Goal: Information Seeking & Learning: Learn about a topic

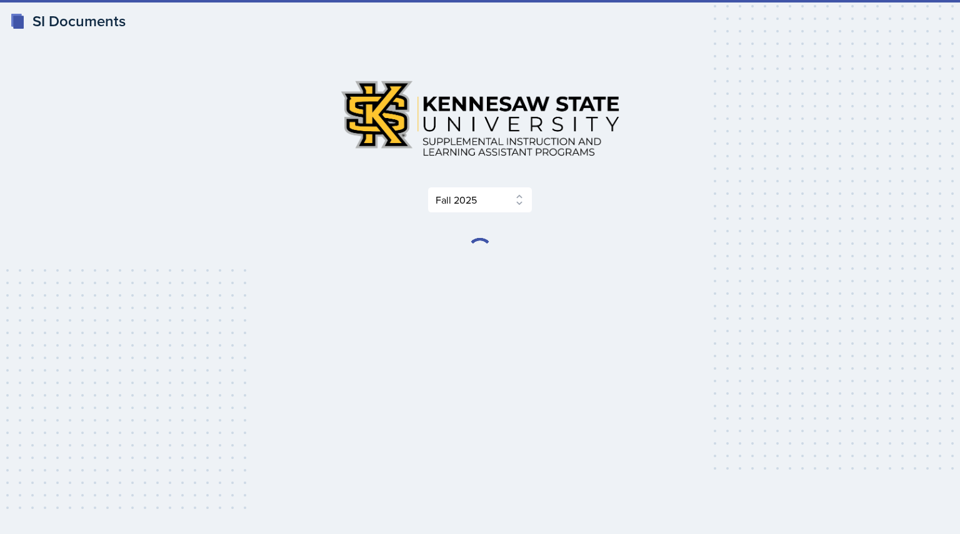
select select "2bed604d-1099-4043-b1bc-2365e8740244"
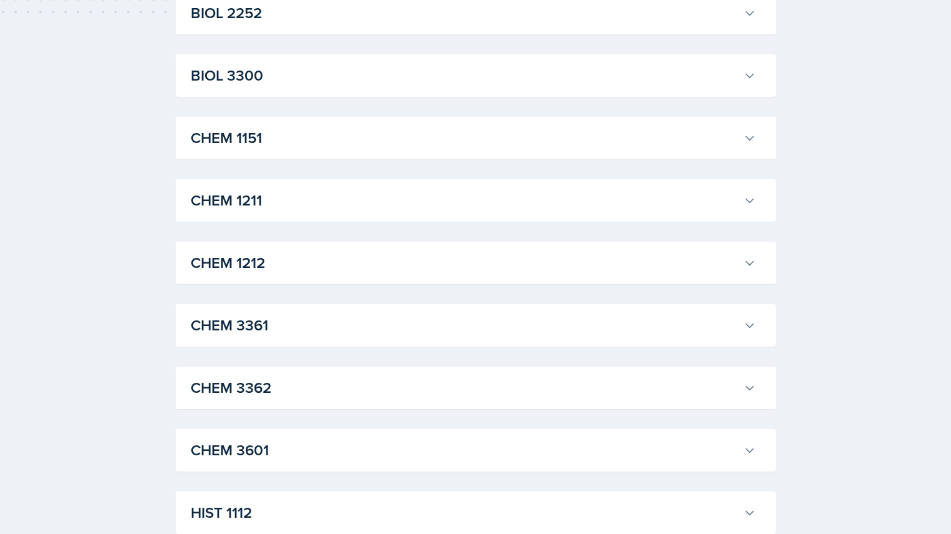
scroll to position [496, 0]
click at [748, 274] on button "CHEM 1212" at bounding box center [473, 264] width 570 height 28
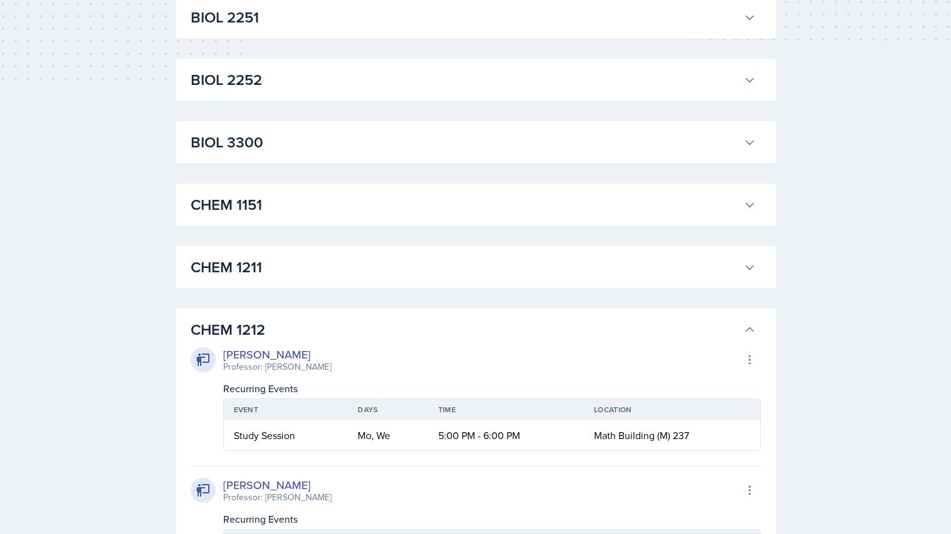
scroll to position [429, 0]
click at [748, 325] on icon at bounding box center [749, 330] width 13 height 13
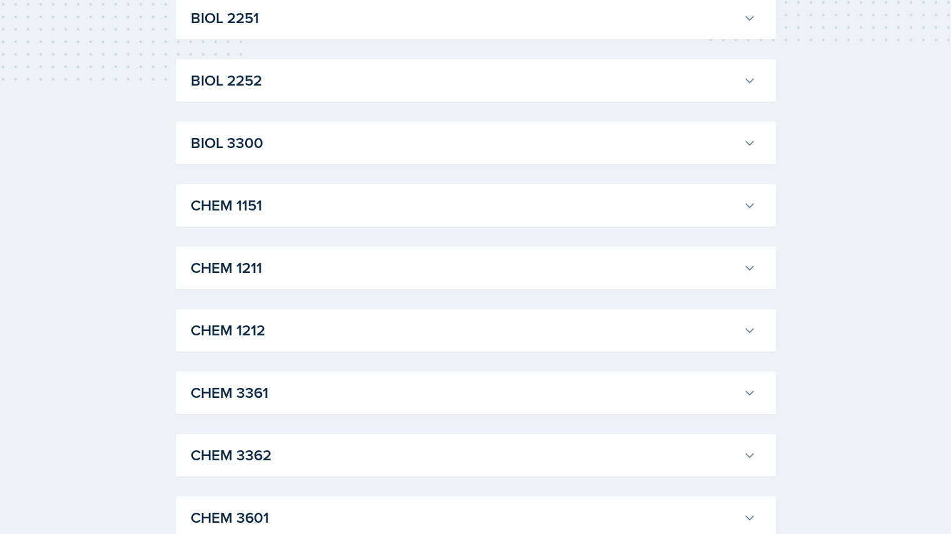
click at [526, 395] on h3 "CHEM 3361" at bounding box center [465, 393] width 548 height 23
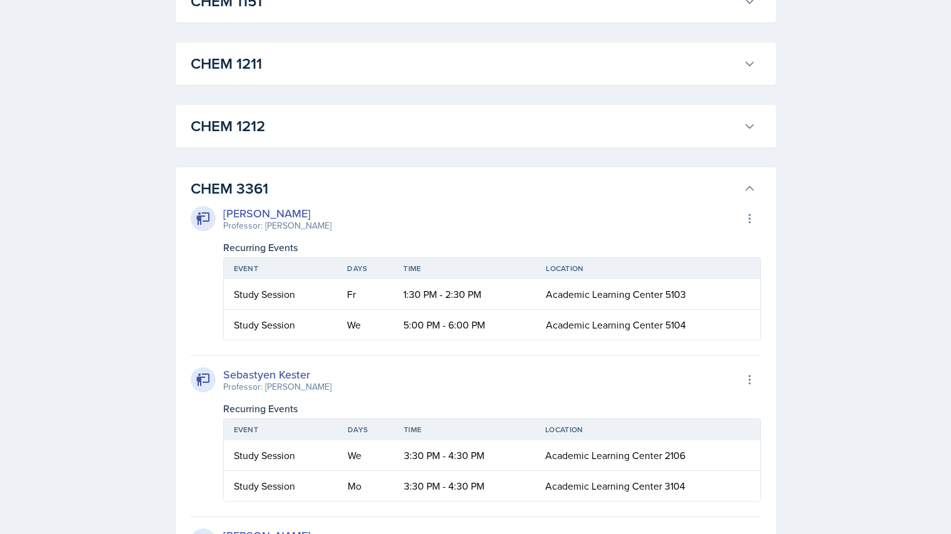
scroll to position [596, 0]
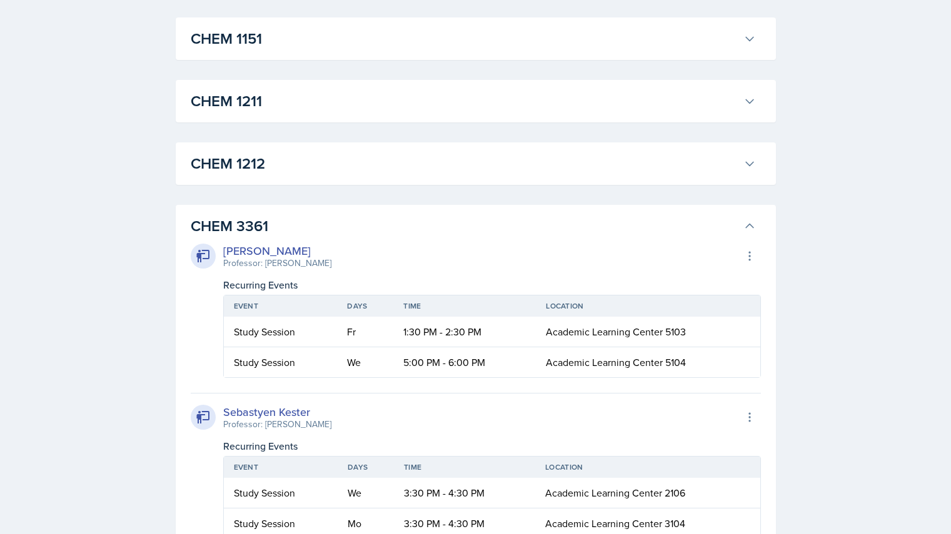
click at [749, 224] on icon at bounding box center [750, 226] width 8 height 4
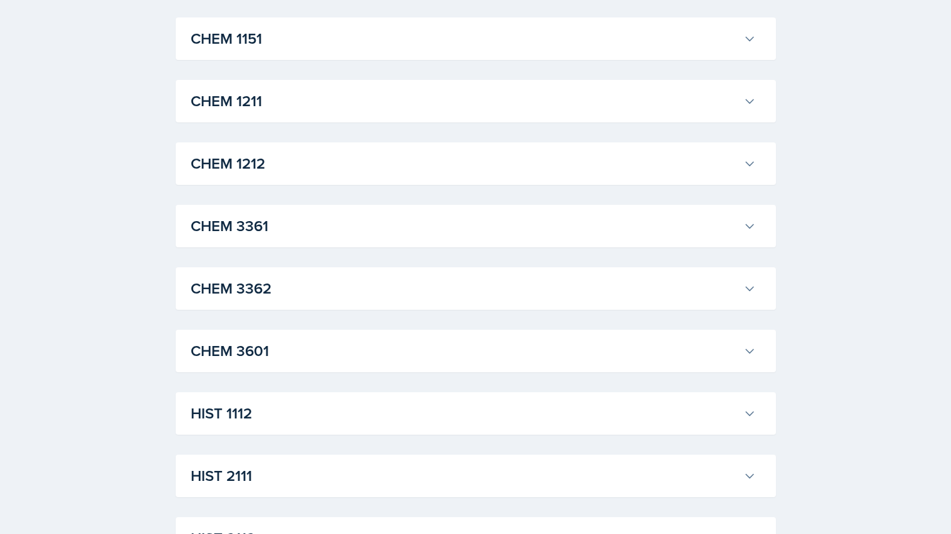
click at [753, 105] on icon at bounding box center [749, 101] width 13 height 13
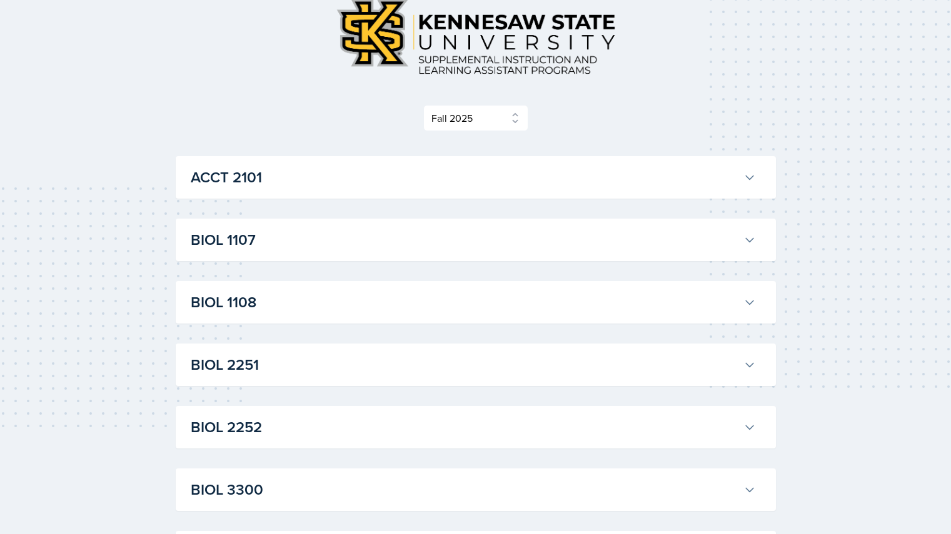
scroll to position [0, 0]
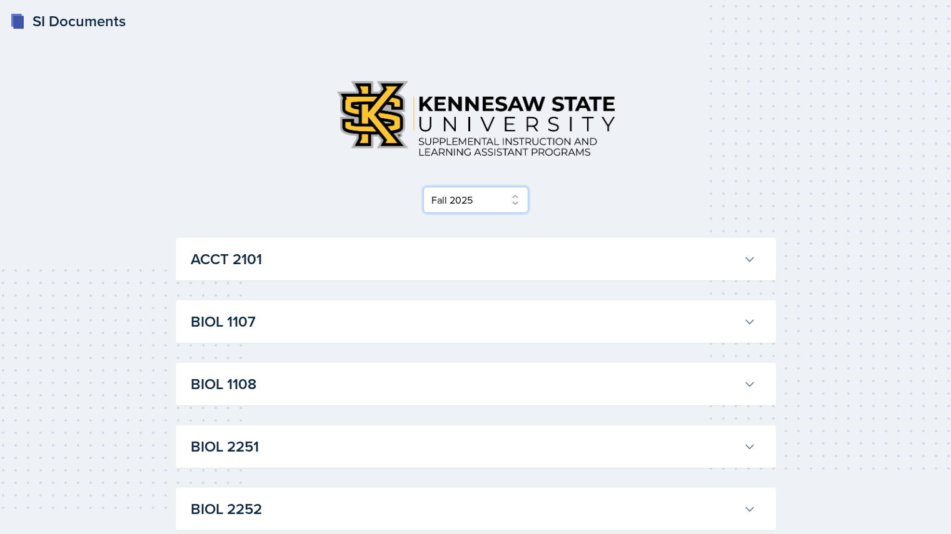
click at [513, 196] on select "Select Semester Fall 2025 Summer 2025 Spring 2025 Fall 2024 Summer 2024 Spring …" at bounding box center [475, 200] width 105 height 26
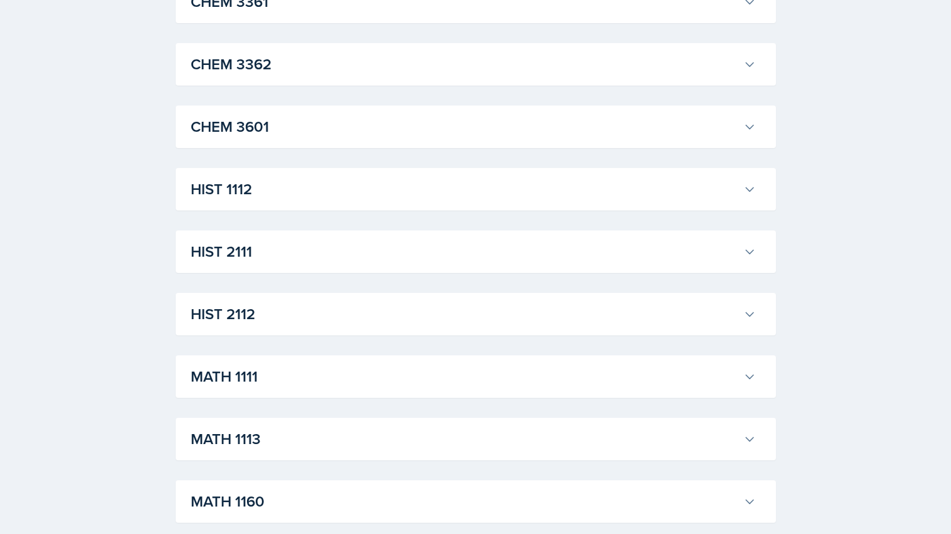
scroll to position [2900, 0]
click at [711, 14] on h3 "CHEM 3361" at bounding box center [465, 2] width 548 height 23
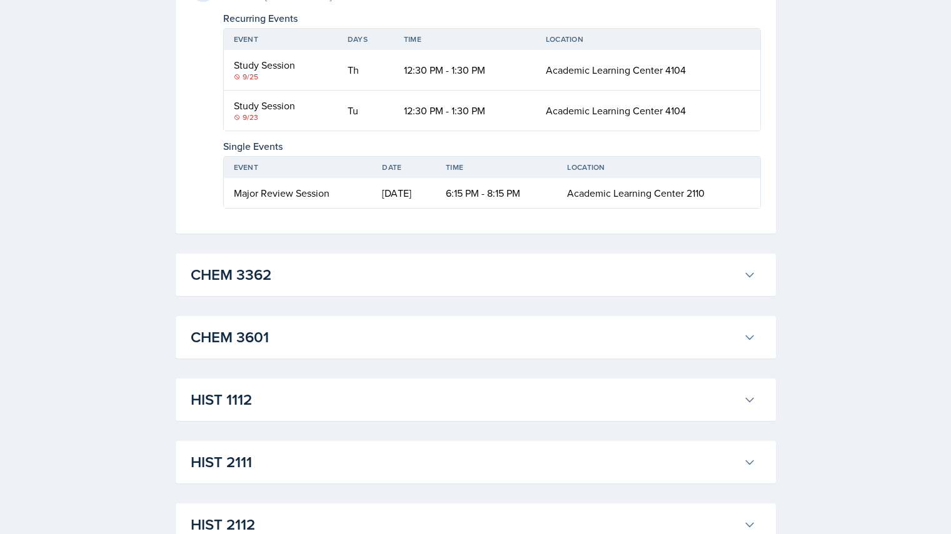
scroll to position [3676, 0]
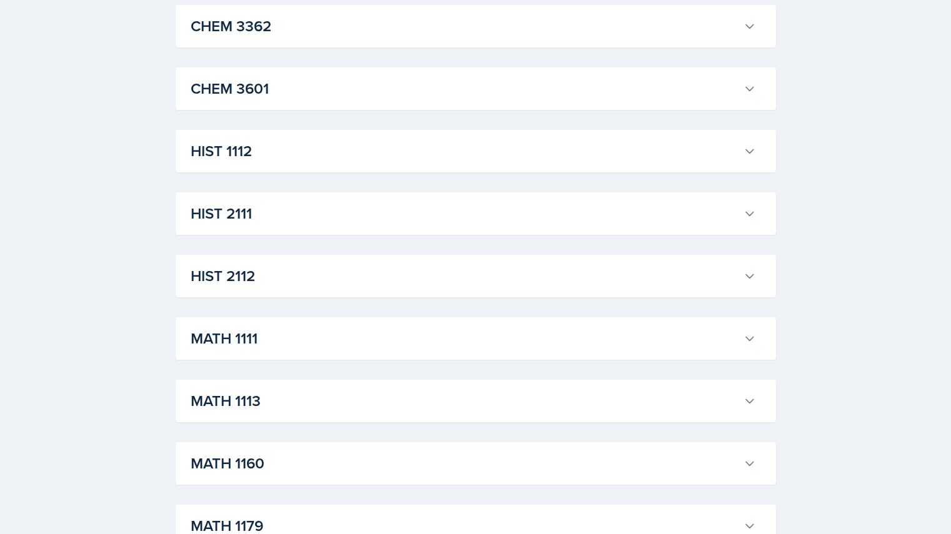
click at [715, 38] on h3 "CHEM 3362" at bounding box center [465, 26] width 548 height 23
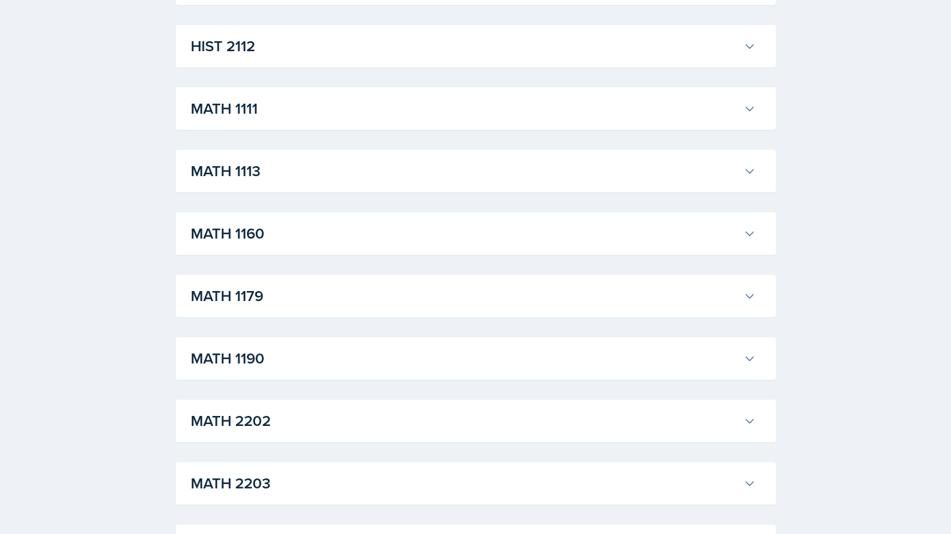
scroll to position [4061, 0]
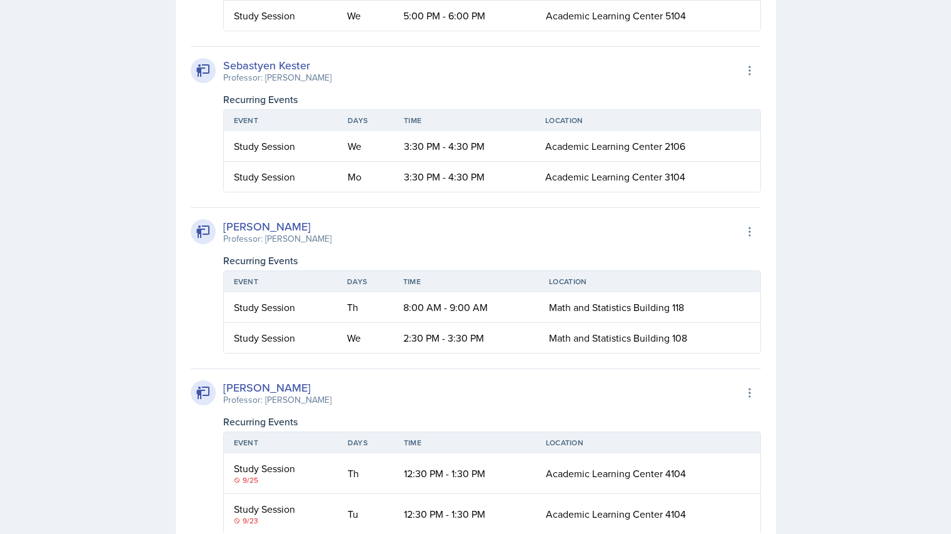
scroll to position [3027, 0]
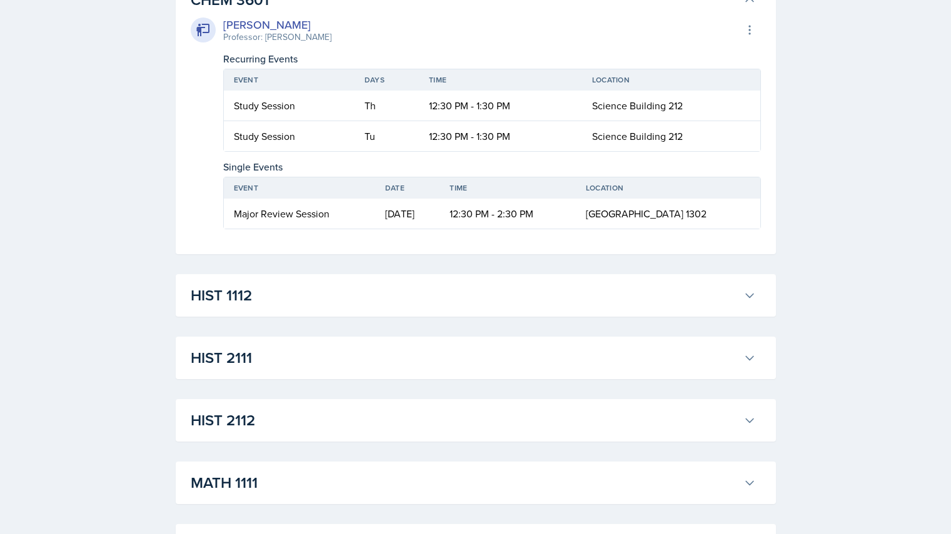
click at [748, 14] on button "CHEM 3601" at bounding box center [473, 0] width 570 height 28
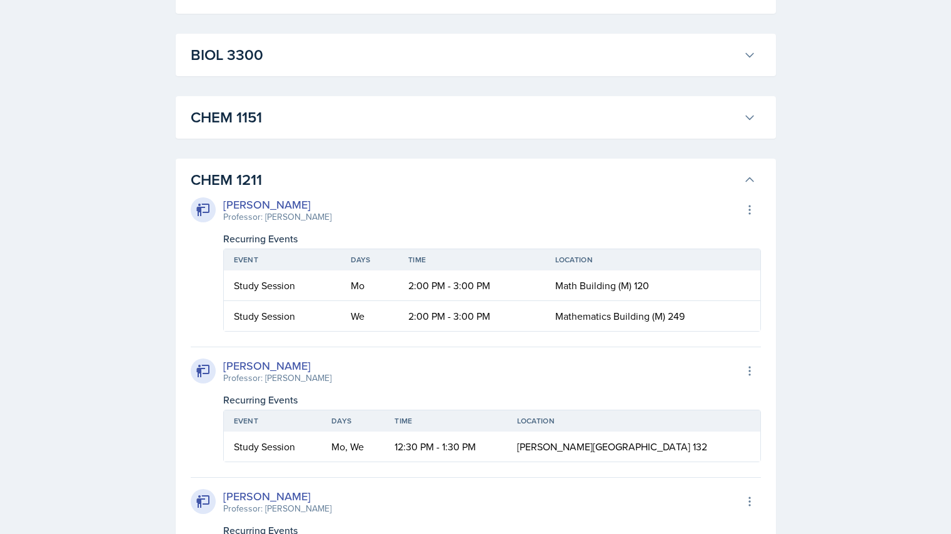
scroll to position [516, 0]
click at [746, 178] on icon at bounding box center [749, 180] width 13 height 13
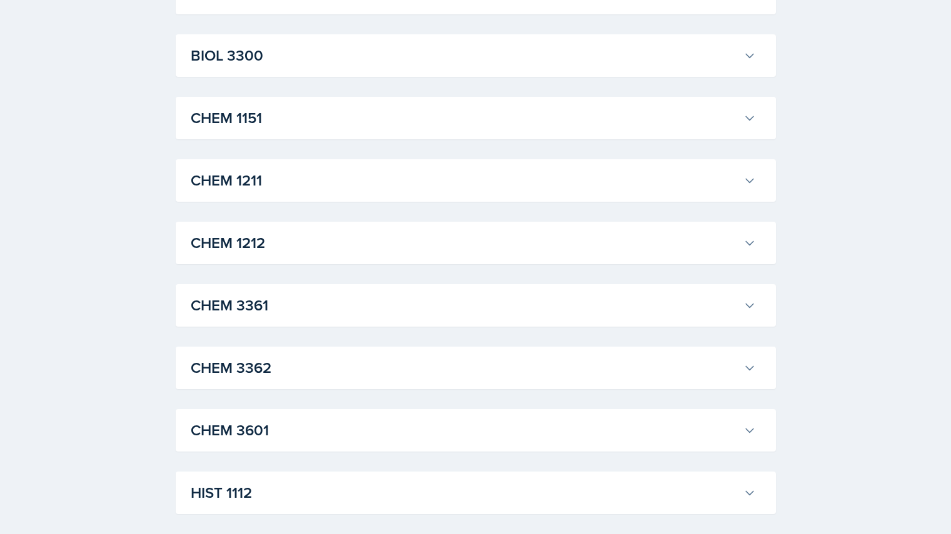
click at [751, 234] on button "CHEM 1212" at bounding box center [473, 243] width 570 height 28
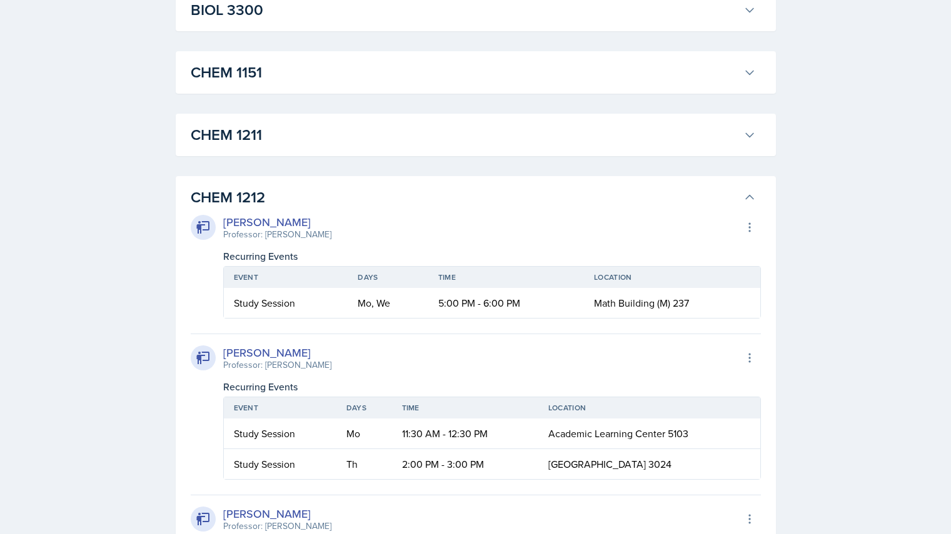
scroll to position [561, 0]
click at [755, 201] on icon at bounding box center [749, 198] width 13 height 13
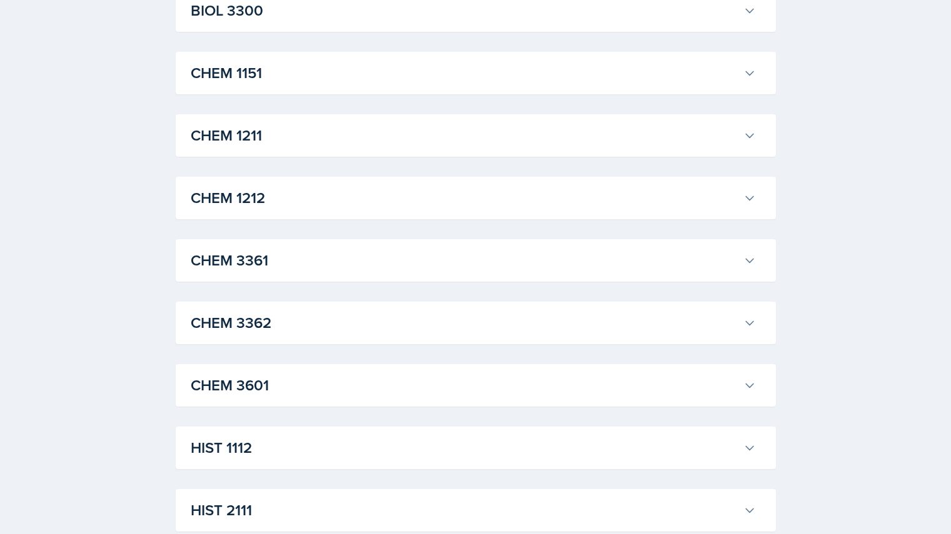
click at [751, 133] on icon at bounding box center [749, 135] width 13 height 13
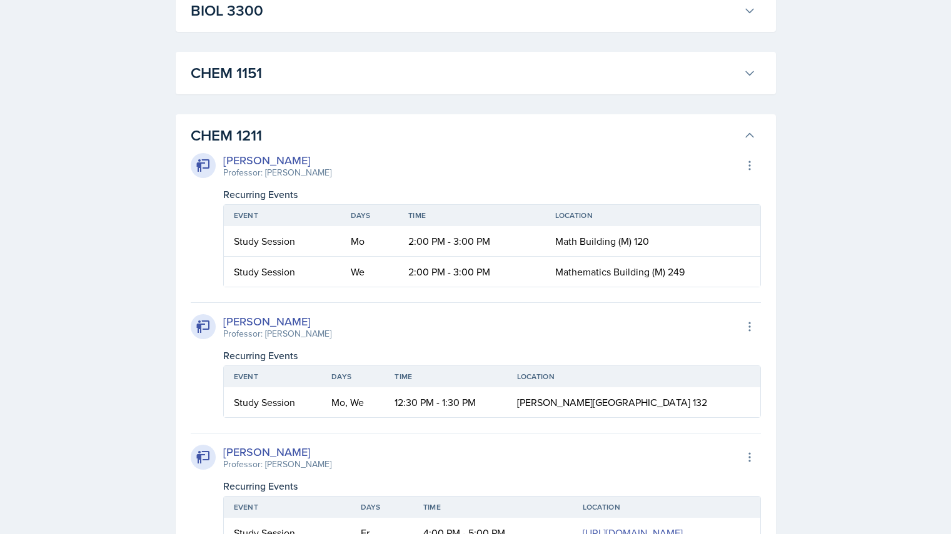
click at [750, 135] on icon at bounding box center [749, 135] width 13 height 13
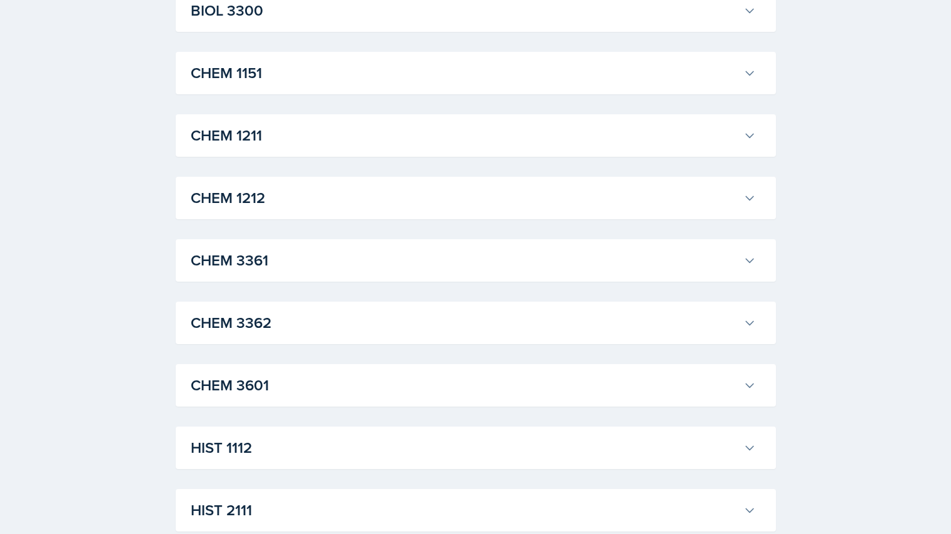
click at [755, 69] on icon at bounding box center [749, 73] width 13 height 13
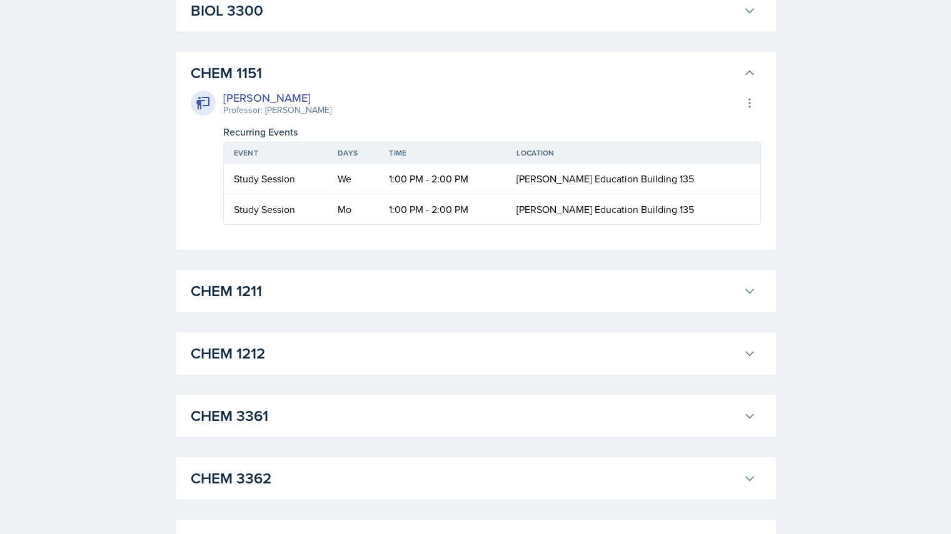
click at [755, 69] on icon at bounding box center [749, 73] width 13 height 13
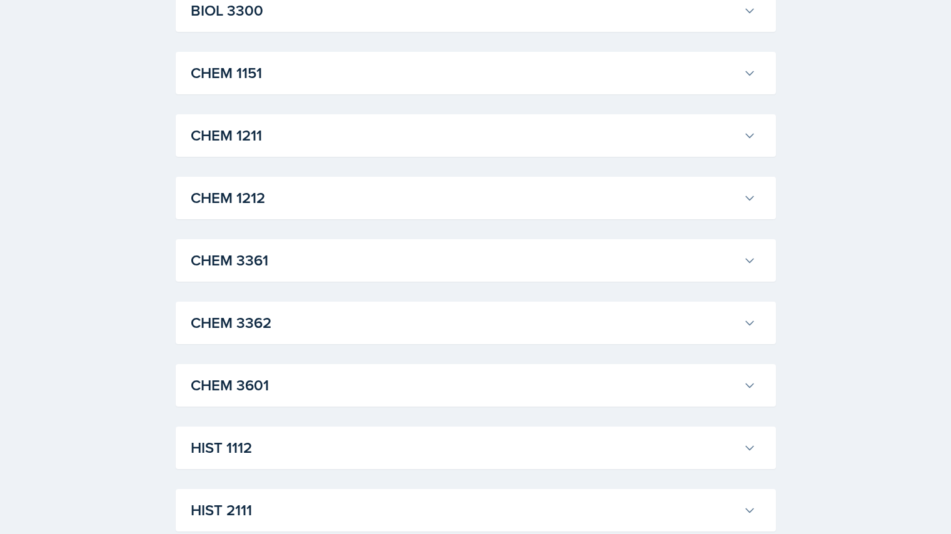
click at [755, 69] on icon at bounding box center [749, 73] width 13 height 13
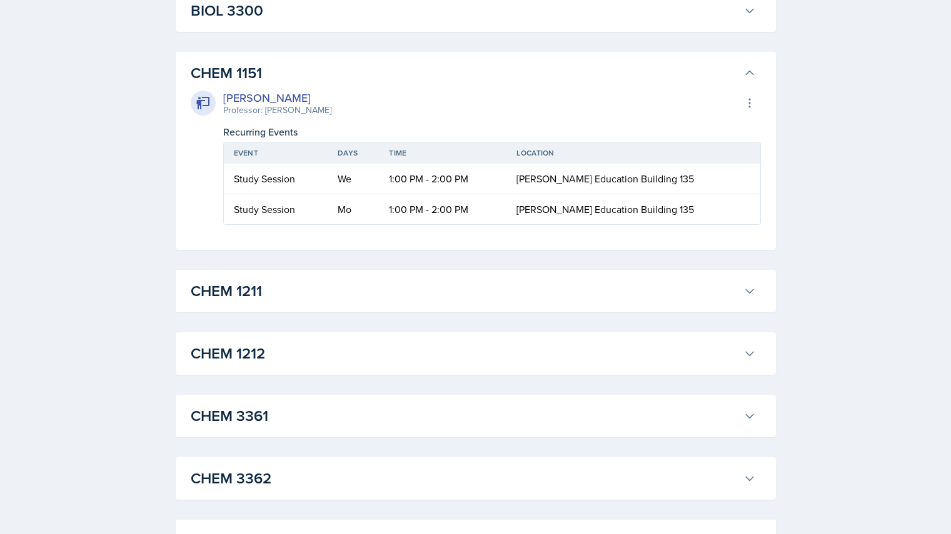
click at [755, 69] on icon at bounding box center [749, 73] width 13 height 13
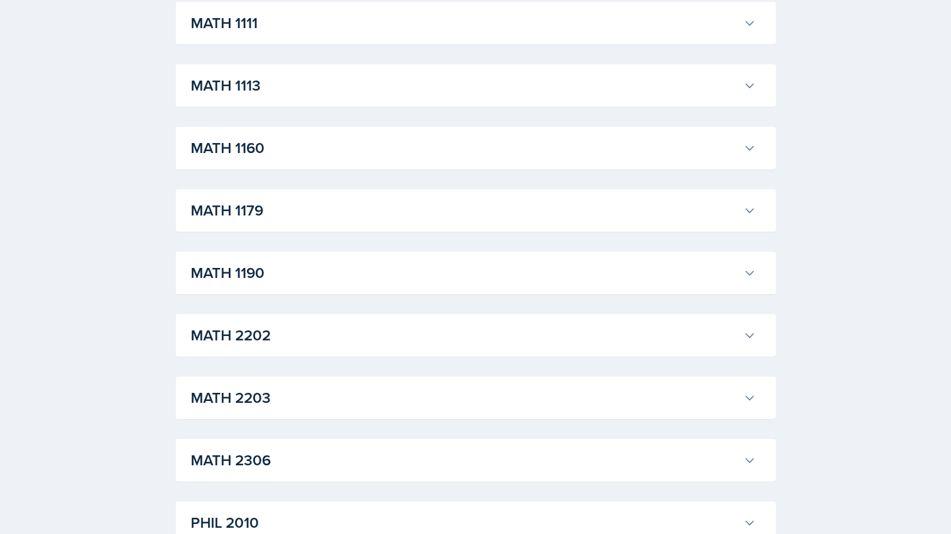
scroll to position [1178, 0]
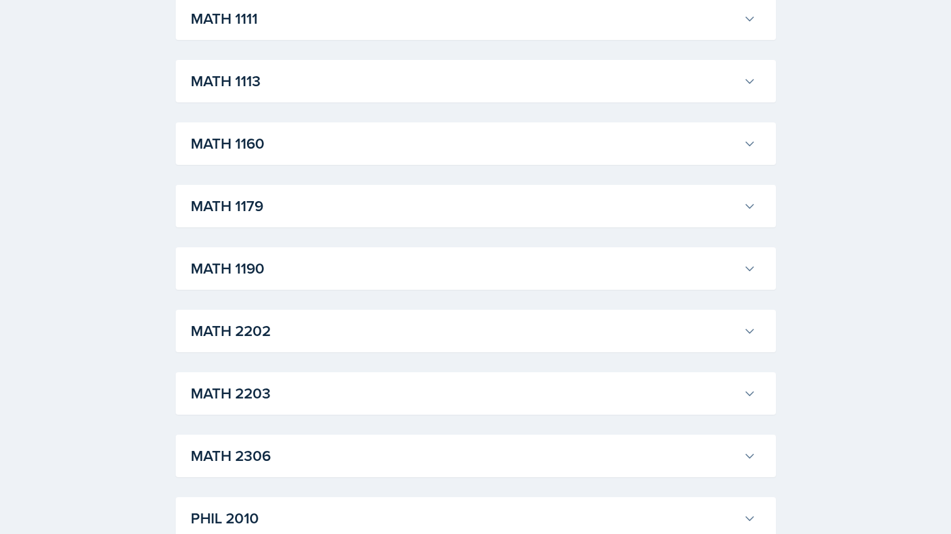
click at [750, 271] on icon at bounding box center [750, 270] width 8 height 4
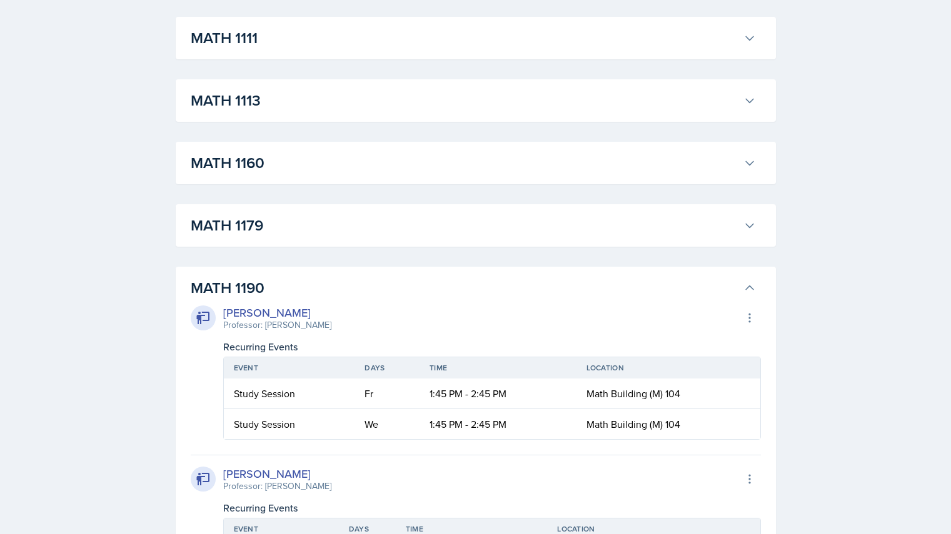
scroll to position [1158, 0]
click at [745, 284] on icon at bounding box center [749, 289] width 13 height 13
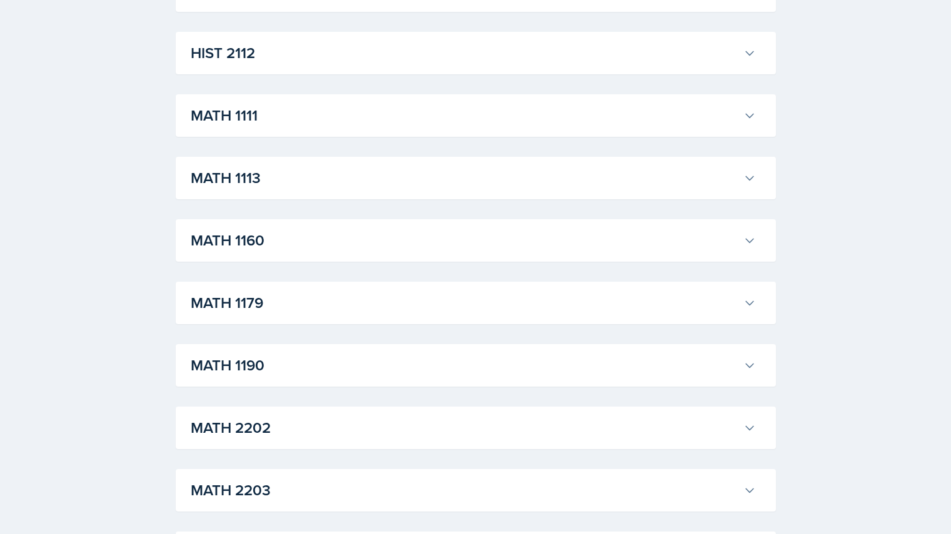
scroll to position [1083, 0]
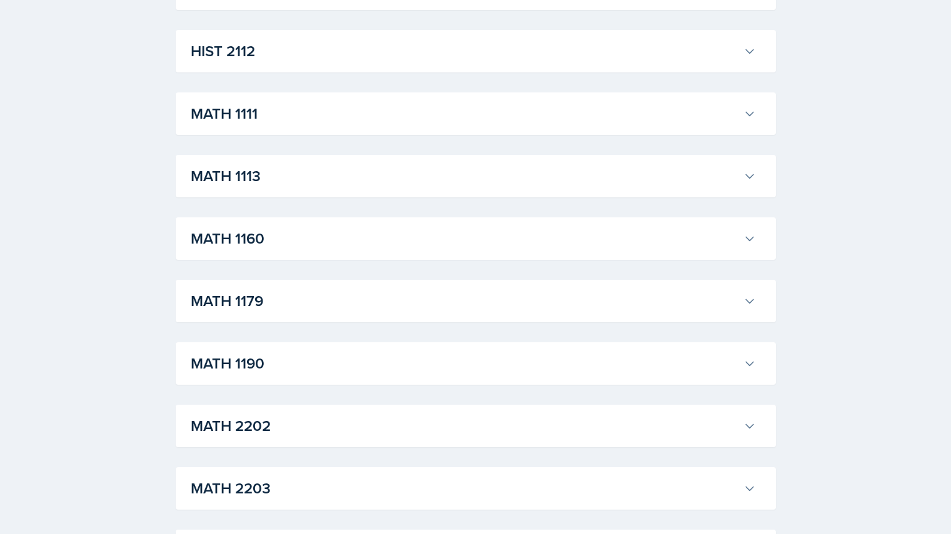
click at [753, 369] on icon at bounding box center [749, 364] width 13 height 13
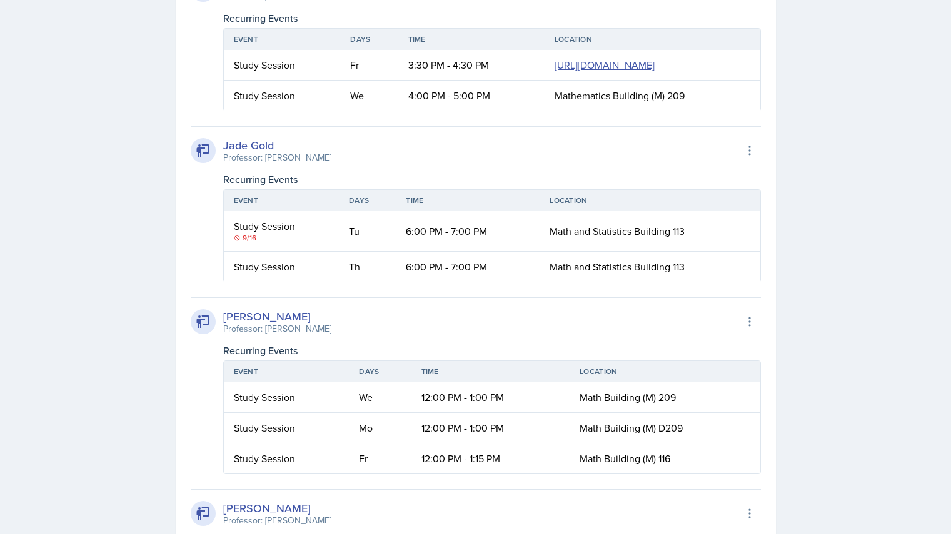
scroll to position [2283, 0]
